Goal: Find specific page/section: Find specific page/section

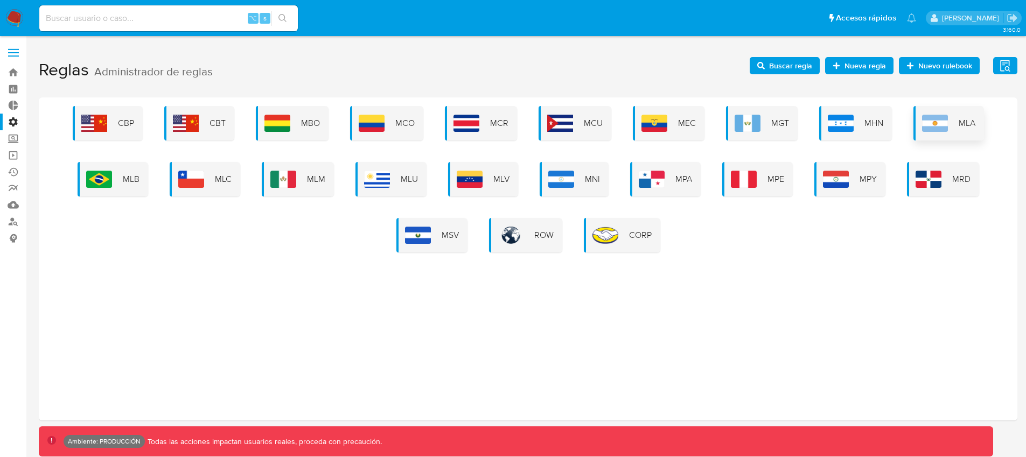
click at [916, 123] on div "MLA" at bounding box center [949, 123] width 71 height 34
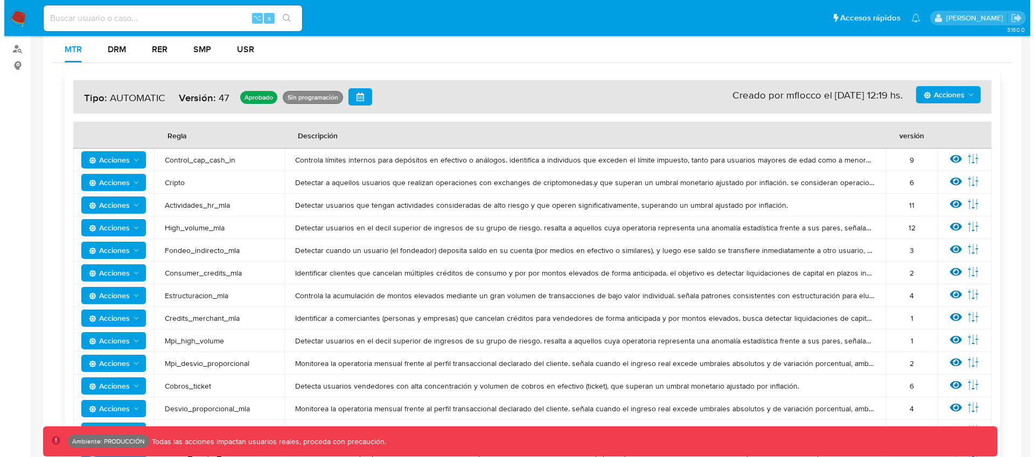
scroll to position [179, 0]
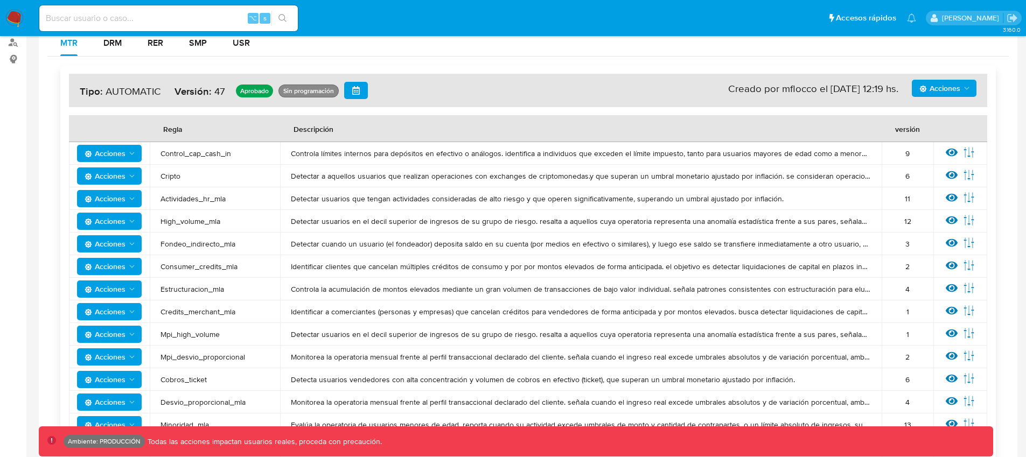
click at [955, 93] on span "Acciones" at bounding box center [939, 88] width 41 height 17
click at [943, 143] on button "Ver historico" at bounding box center [944, 141] width 97 height 26
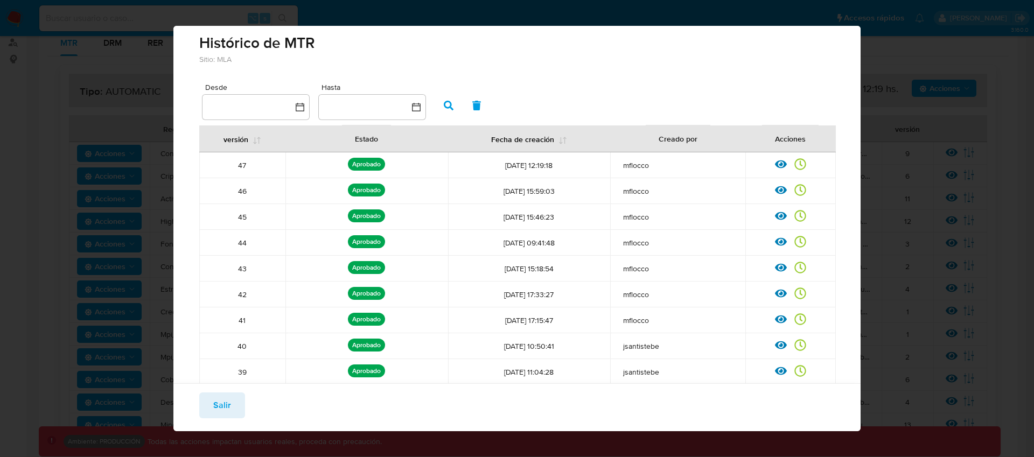
scroll to position [0, 0]
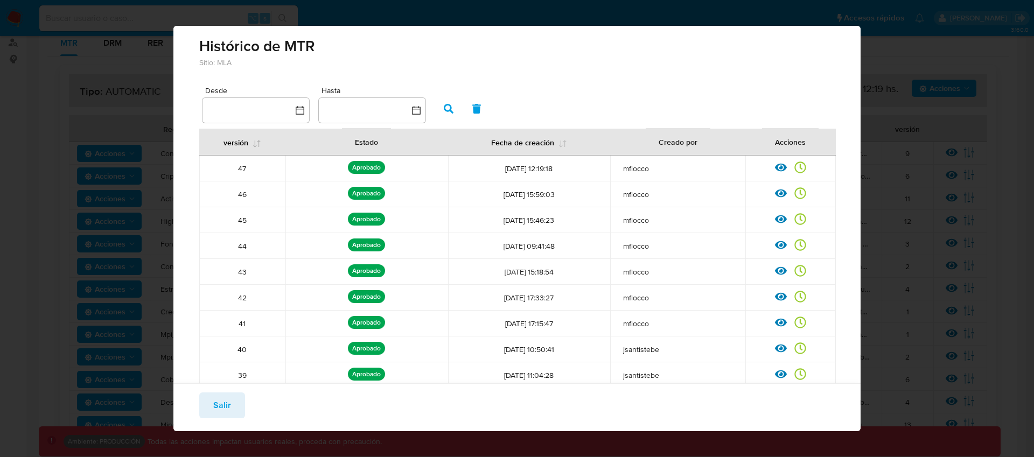
click at [254, 145] on icon at bounding box center [257, 144] width 9 height 9
click at [257, 146] on icon at bounding box center [257, 144] width 9 height 9
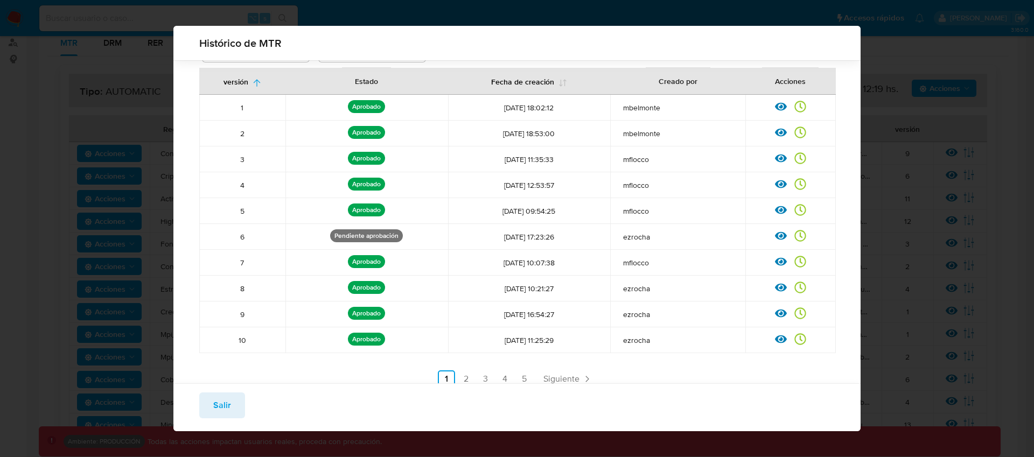
scroll to position [68, 0]
click at [468, 372] on link "2" at bounding box center [465, 378] width 17 height 17
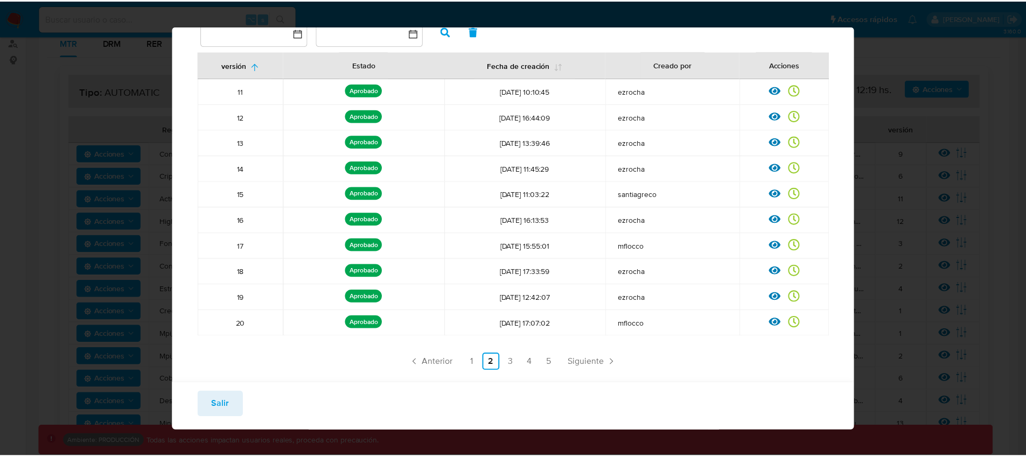
scroll to position [90, 0]
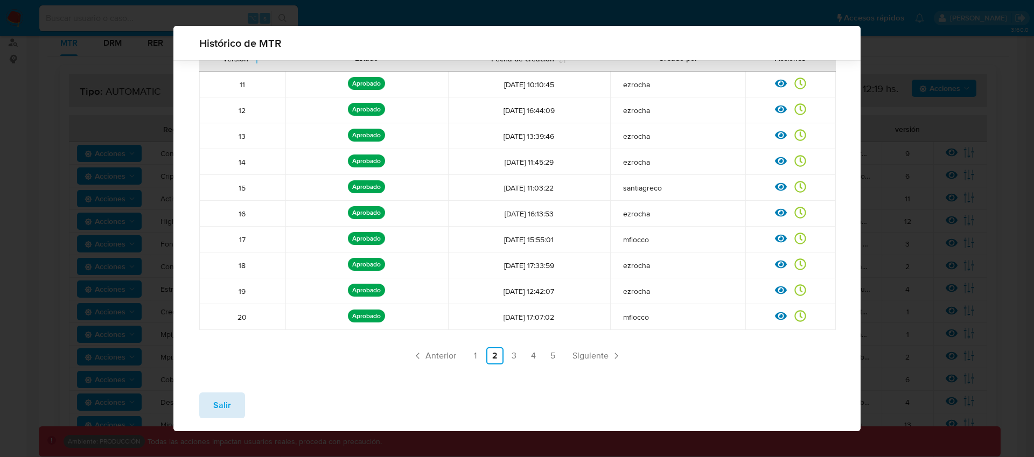
click at [237, 400] on button "Salir" at bounding box center [222, 406] width 46 height 26
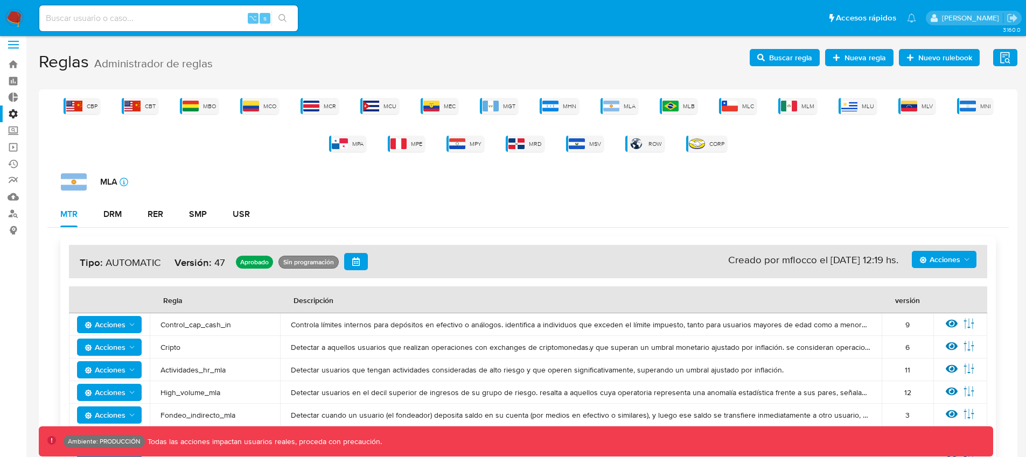
scroll to position [0, 0]
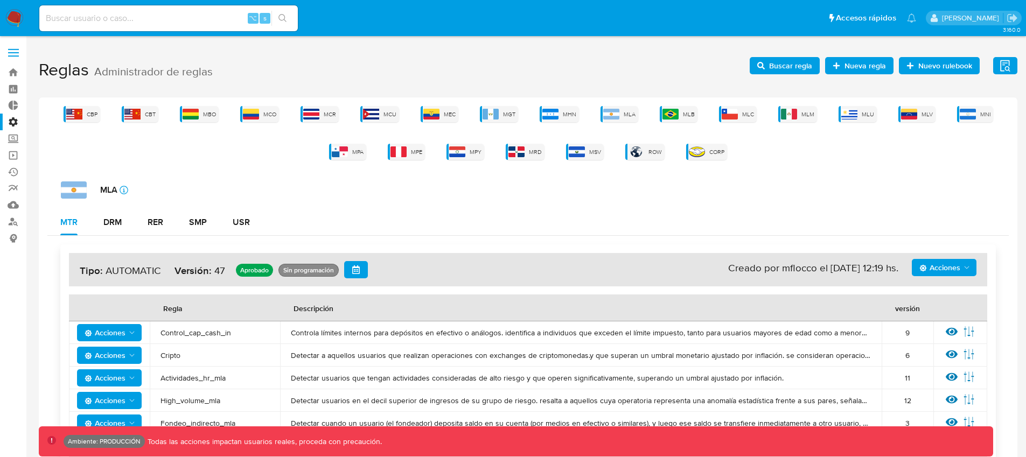
click at [13, 122] on label "Administración" at bounding box center [64, 122] width 128 height 17
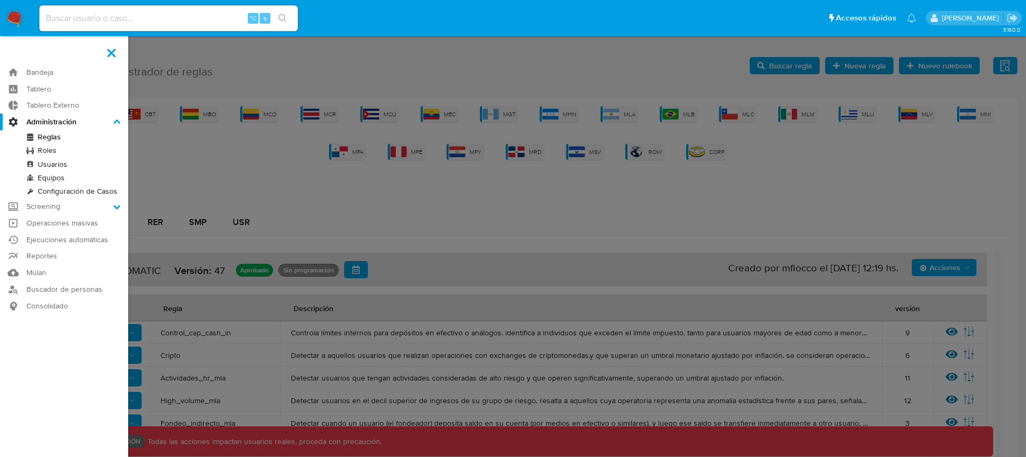
click at [0, 0] on input "Administración" at bounding box center [0, 0] width 0 height 0
click at [64, 163] on link "Usuarios" at bounding box center [64, 164] width 128 height 13
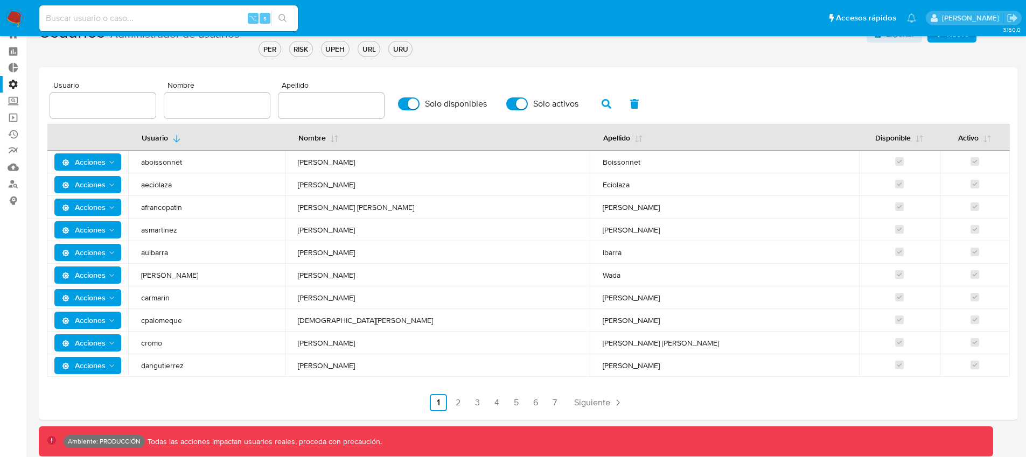
scroll to position [46, 0]
